Goal: Find specific page/section: Find specific page/section

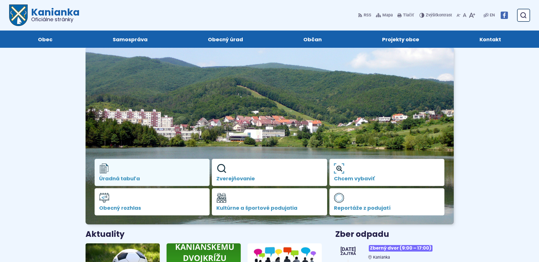
click at [175, 175] on link "Úradná tabuľa" at bounding box center [152, 172] width 115 height 27
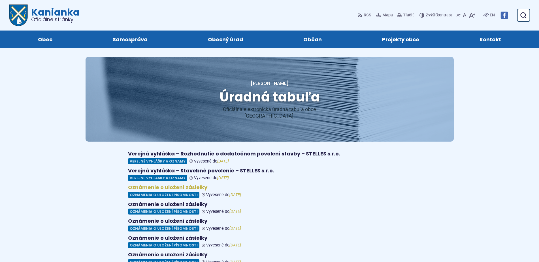
click at [173, 189] on figure at bounding box center [269, 192] width 283 height 14
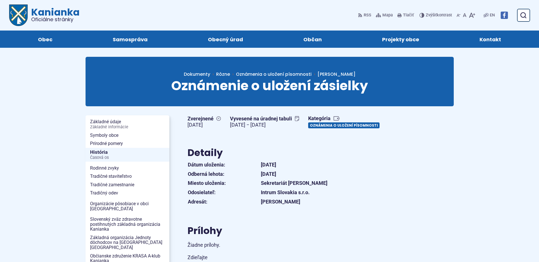
click at [308, 129] on link "Oznámenia o uložení písomnosti" at bounding box center [343, 126] width 71 height 6
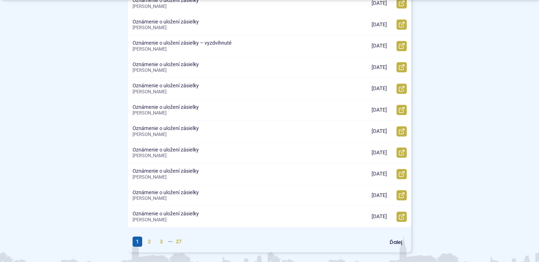
scroll to position [231, 0]
